Goal: Find specific page/section: Find specific page/section

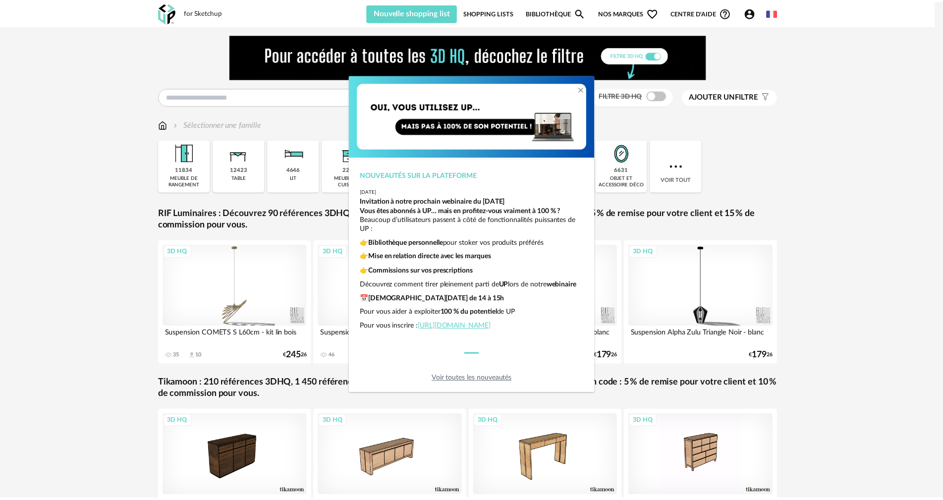
scroll to position [25, 0]
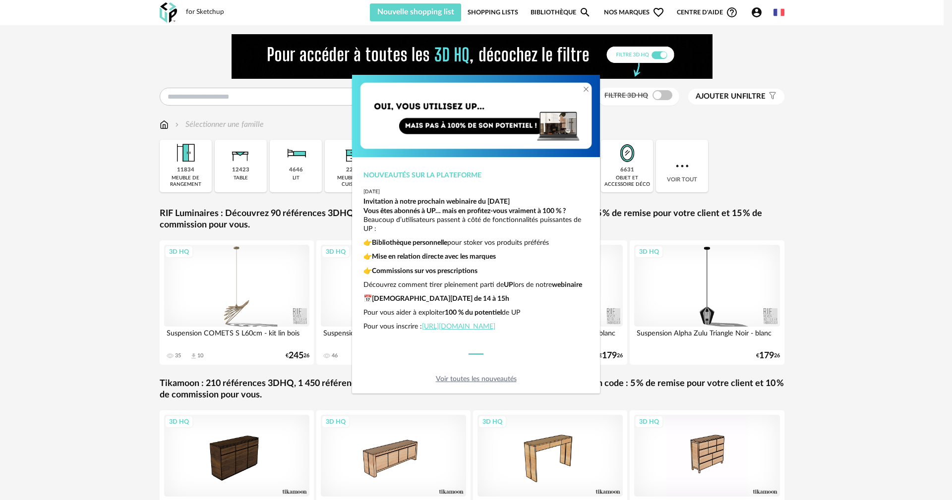
click at [498, 377] on link "Voir toutes les nouveautés" at bounding box center [476, 379] width 81 height 7
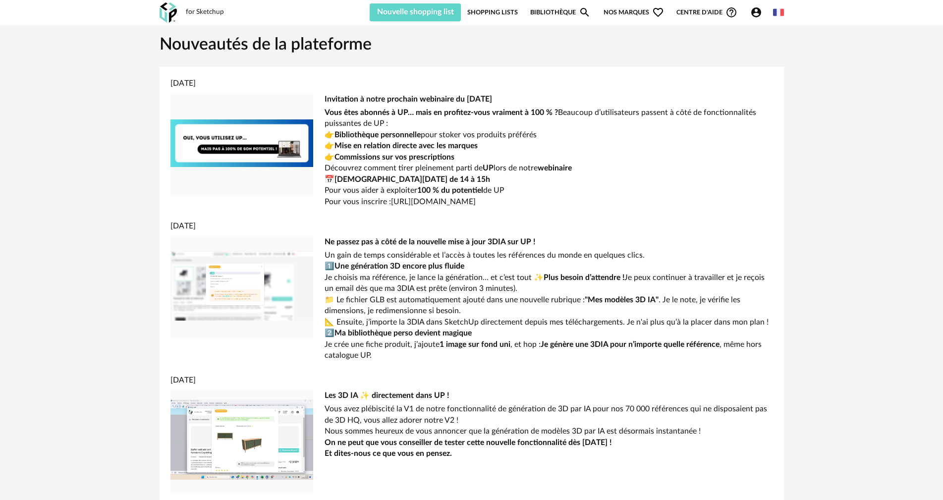
click at [553, 9] on link "Bibliothèque Magnify icon" at bounding box center [560, 12] width 60 height 18
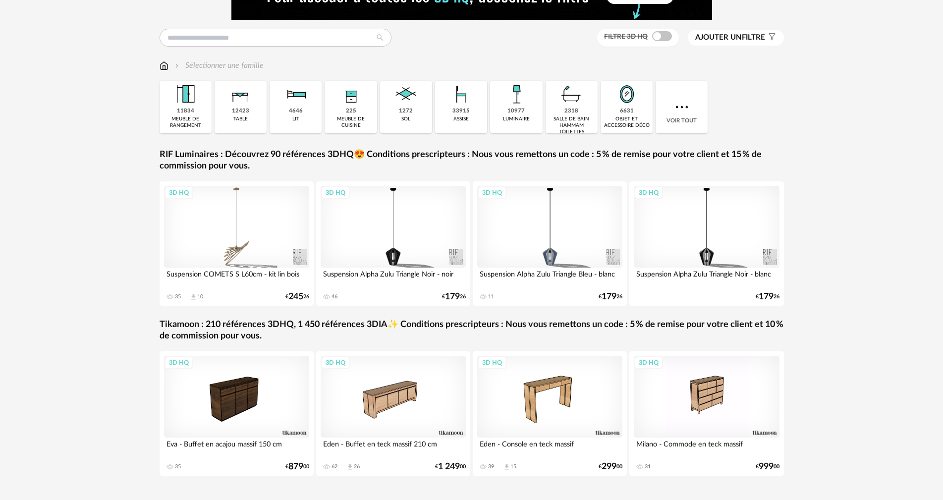
scroll to position [88, 0]
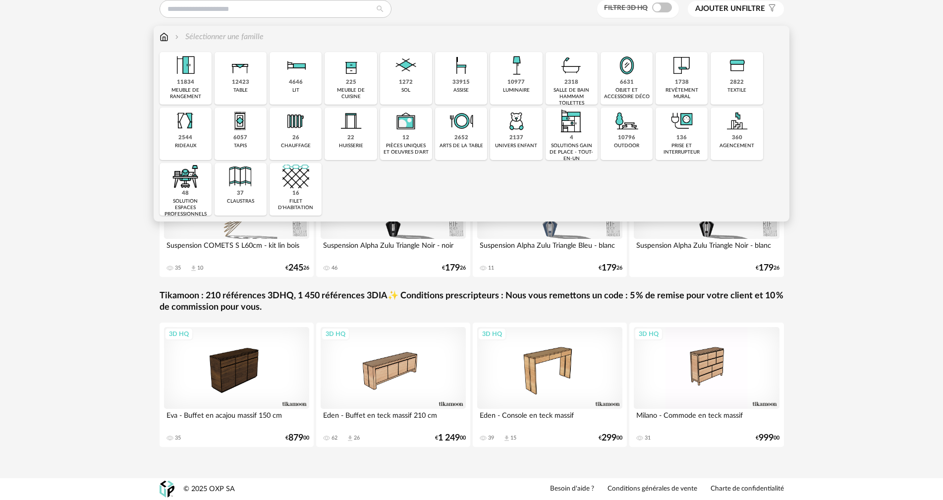
click at [175, 88] on div "meuble de rangement" at bounding box center [186, 93] width 46 height 13
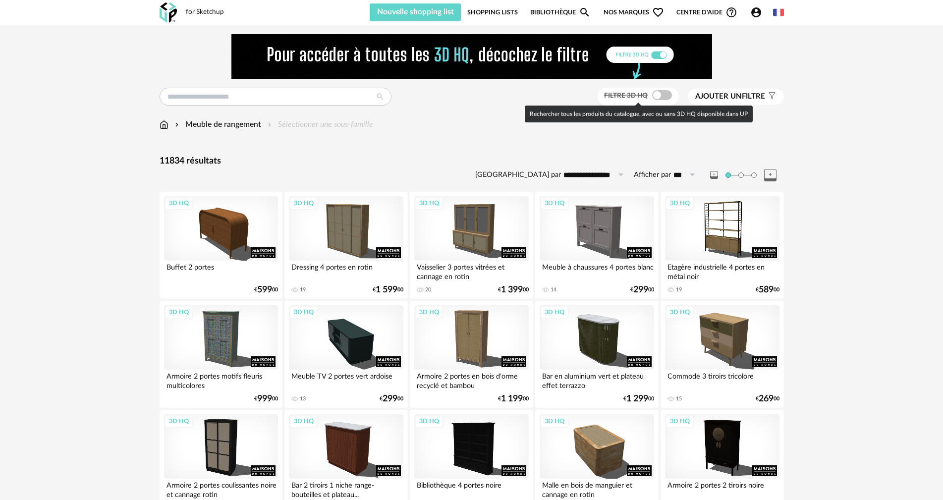
click at [664, 95] on span at bounding box center [662, 95] width 20 height 10
